Goal: Task Accomplishment & Management: Use online tool/utility

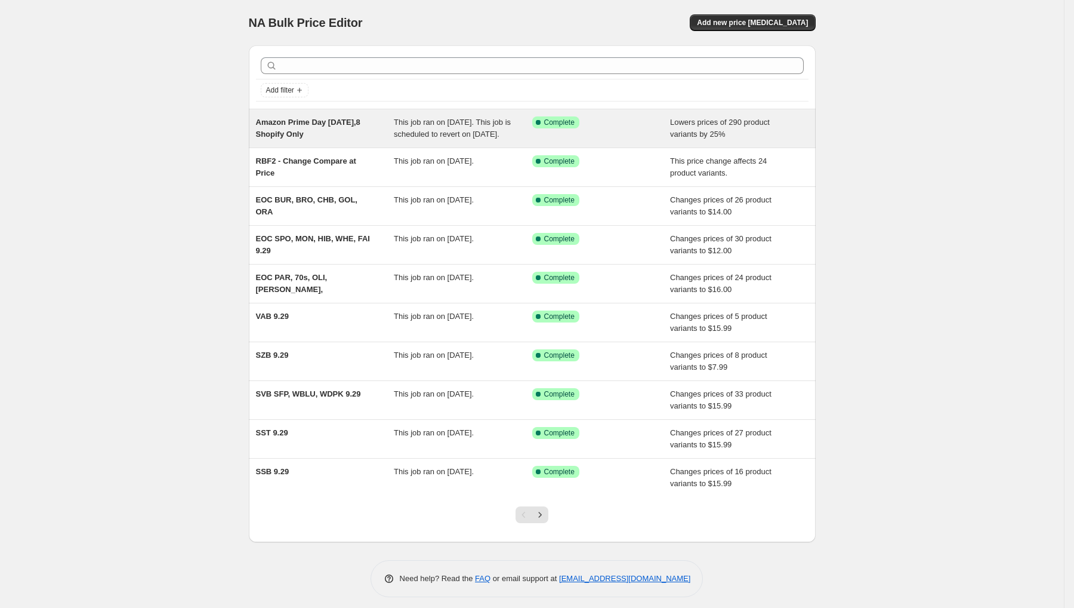
click at [310, 140] on div "Amazon Prime Day [DATE],8 Shopify Only" at bounding box center [325, 128] width 138 height 24
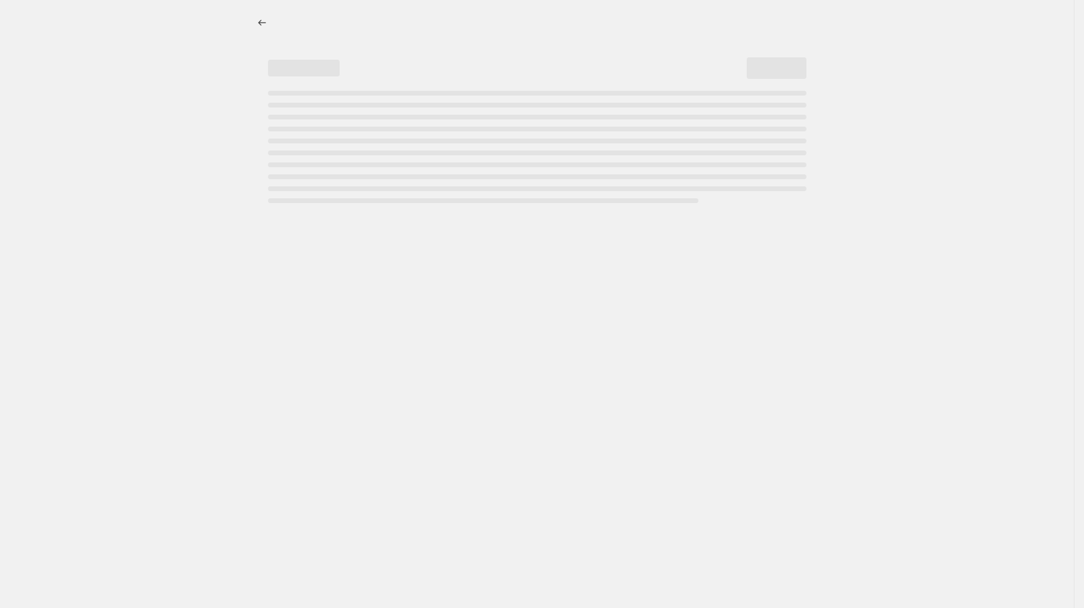
select select "percentage"
